Goal: Navigation & Orientation: Find specific page/section

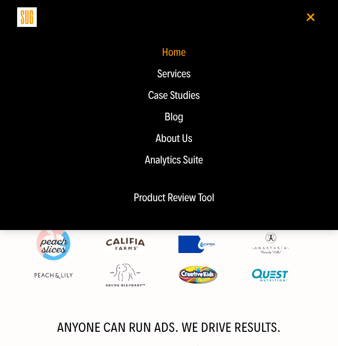
click at [175, 122] on div "Blog" at bounding box center [173, 117] width 293 height 12
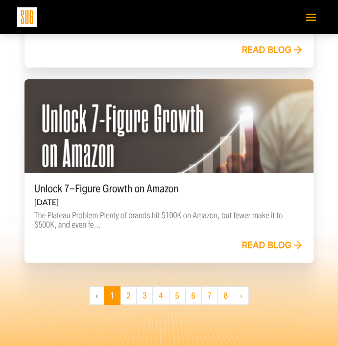
scroll to position [2001, 0]
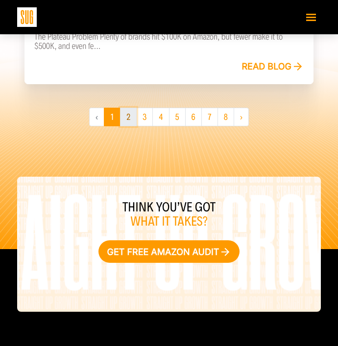
click at [125, 117] on link "2" at bounding box center [128, 117] width 17 height 19
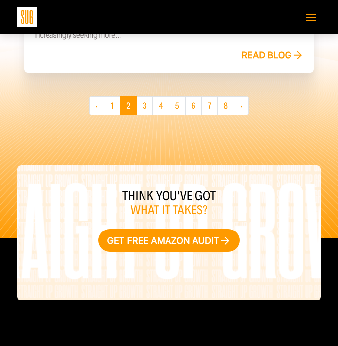
scroll to position [2098, 0]
